Goal: Task Accomplishment & Management: Manage account settings

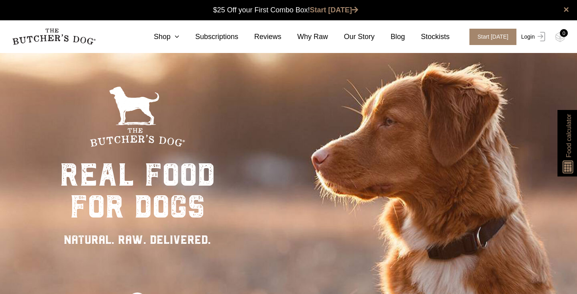
click at [543, 37] on img at bounding box center [540, 37] width 10 height 10
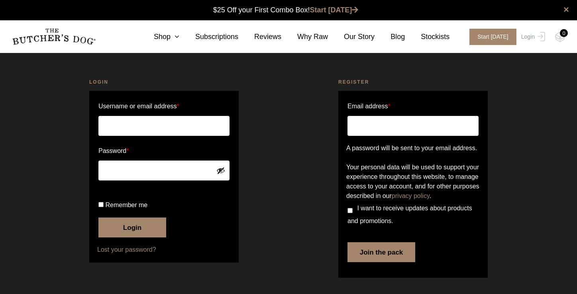
scroll to position [0, 0]
type input "rd@rickdavis.com.au"
click at [135, 237] on button "Login" at bounding box center [132, 227] width 68 height 20
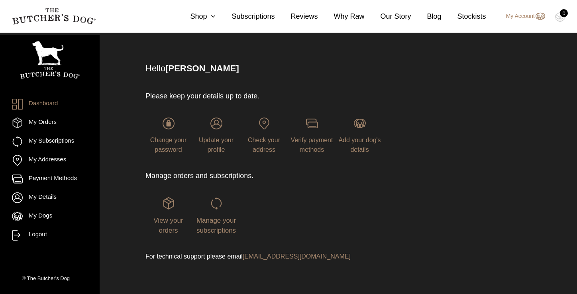
scroll to position [36, 0]
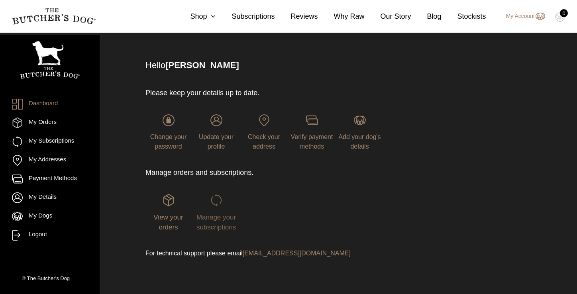
click at [214, 219] on span "Manage your subscriptions" at bounding box center [215, 222] width 39 height 18
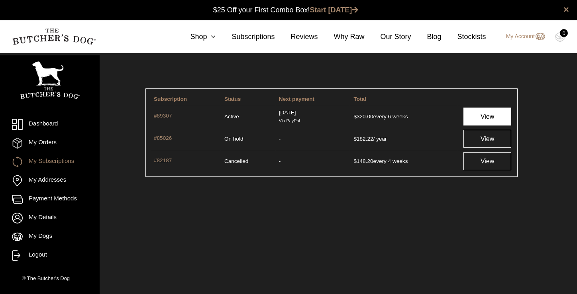
click at [482, 116] on link "View" at bounding box center [487, 117] width 48 height 18
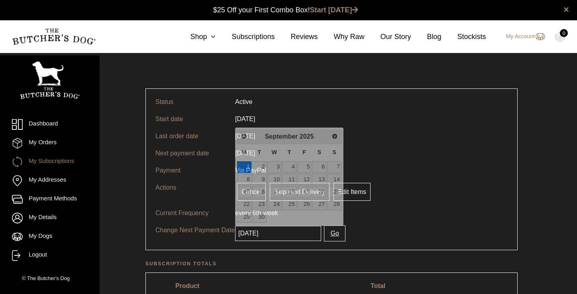
click at [295, 233] on input "[DATE]" at bounding box center [278, 233] width 86 height 15
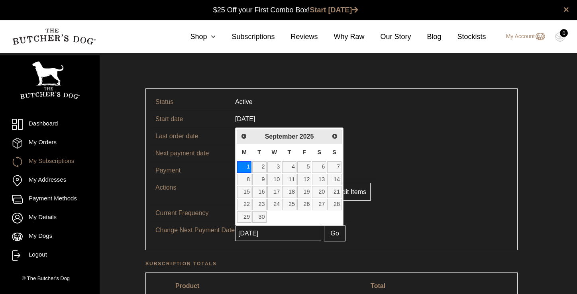
click at [440, 142] on tr "Last order date [DATE]" at bounding box center [332, 135] width 362 height 17
click at [283, 235] on input "2025-09-01" at bounding box center [278, 233] width 86 height 15
click at [246, 137] on span "Previous" at bounding box center [243, 136] width 6 height 6
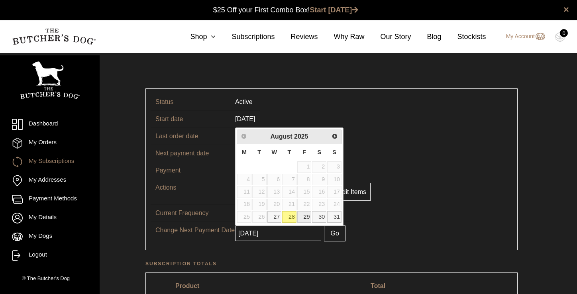
click at [305, 219] on link "29" at bounding box center [304, 217] width 14 height 12
type input "[DATE]"
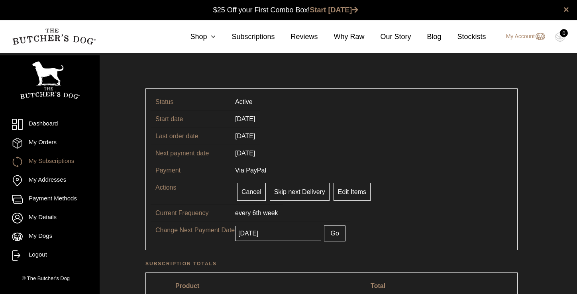
click at [325, 235] on button "Go" at bounding box center [334, 233] width 21 height 16
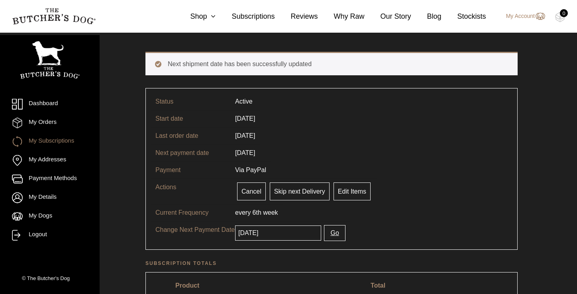
scroll to position [36, 0]
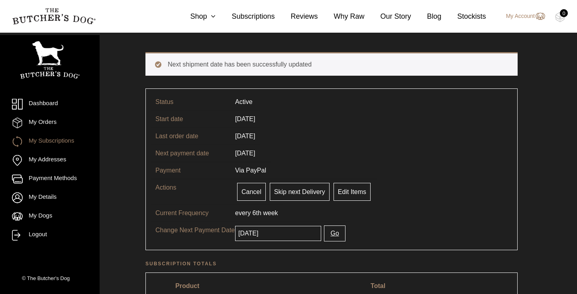
click at [329, 234] on button "Go" at bounding box center [334, 233] width 21 height 16
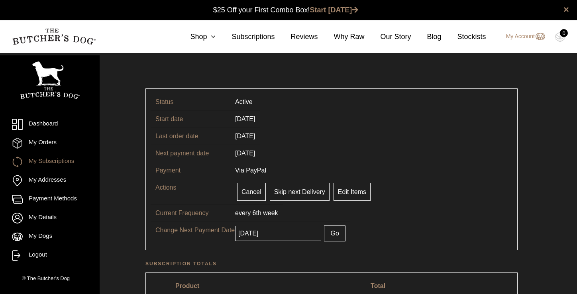
scroll to position [0, 0]
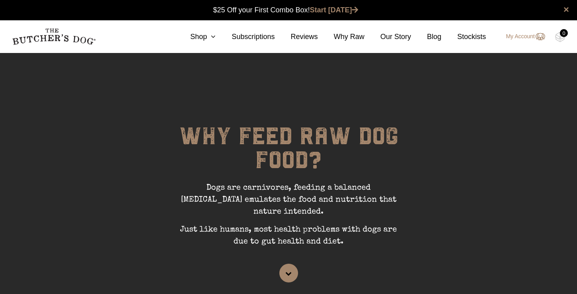
scroll to position [0, 0]
click at [525, 37] on link "My Account" at bounding box center [521, 37] width 47 height 10
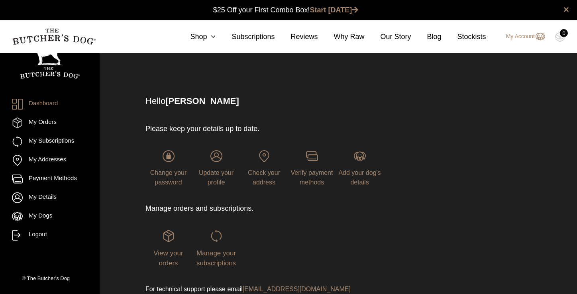
scroll to position [0, 0]
click at [217, 257] on div "Manage your subscriptions" at bounding box center [216, 248] width 46 height 38
click at [213, 261] on span "Manage your subscriptions" at bounding box center [215, 258] width 39 height 18
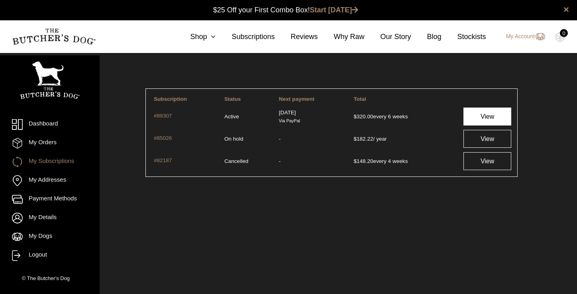
click at [487, 116] on link "View" at bounding box center [487, 117] width 48 height 18
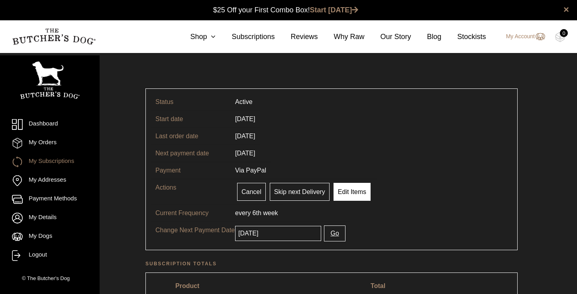
scroll to position [0, 0]
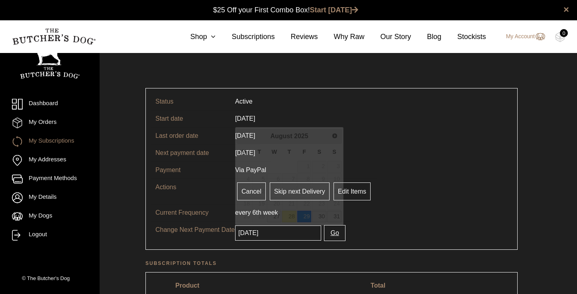
click at [285, 233] on input "2025-08-29" at bounding box center [278, 232] width 86 height 15
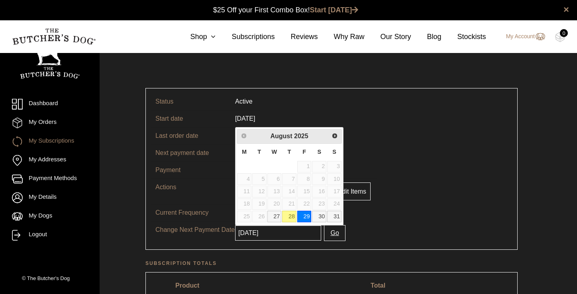
click at [290, 217] on link "28" at bounding box center [289, 217] width 14 height 12
type input "2025-08-28"
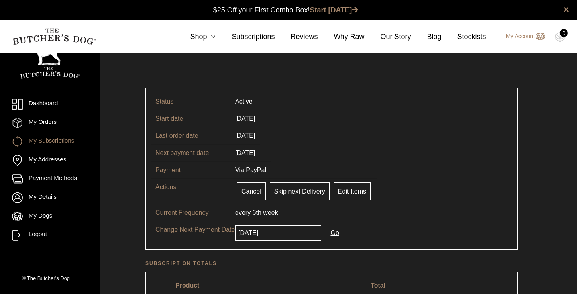
click at [327, 233] on button "Go" at bounding box center [334, 233] width 21 height 16
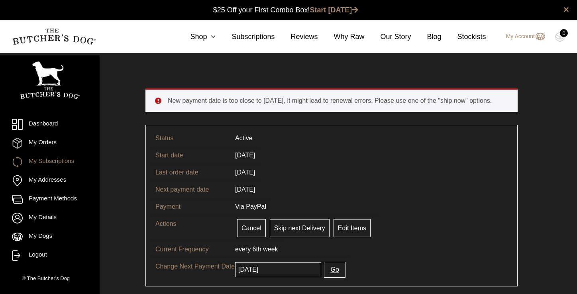
scroll to position [0, 0]
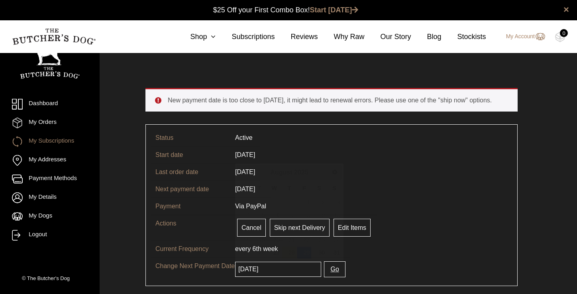
click at [288, 270] on input "2025-08-29" at bounding box center [278, 269] width 86 height 15
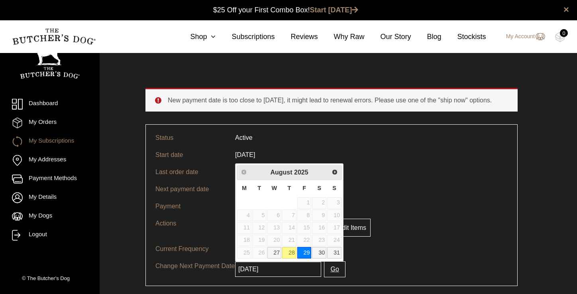
click at [290, 252] on link "28" at bounding box center [289, 253] width 14 height 12
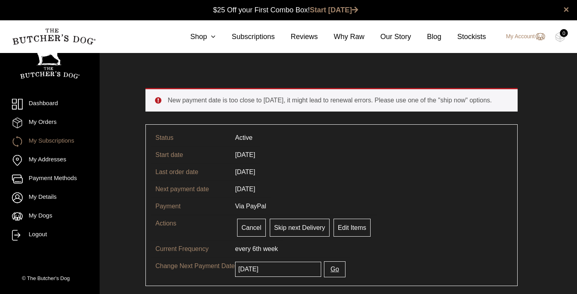
click at [366, 257] on tr "Current Frequency every 6th week" at bounding box center [332, 248] width 362 height 17
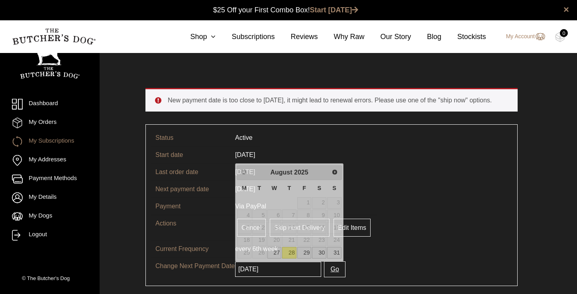
click at [299, 270] on input "2025-08-28" at bounding box center [278, 269] width 86 height 15
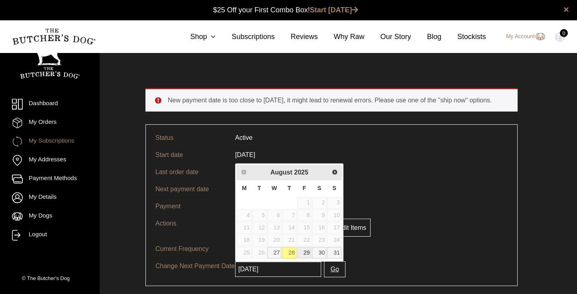
click at [304, 252] on link "29" at bounding box center [304, 253] width 14 height 12
type input "2025-08-29"
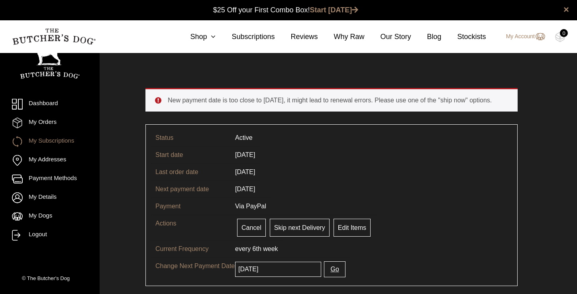
click at [325, 270] on button "Go" at bounding box center [334, 269] width 21 height 16
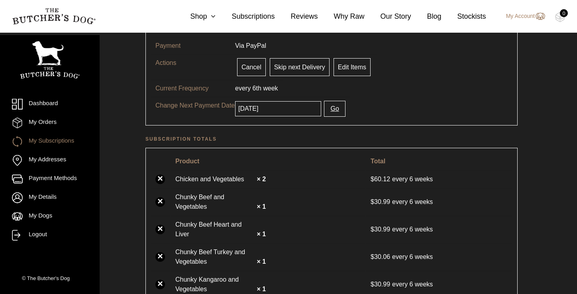
scroll to position [116, 0]
